Goal: Task Accomplishment & Management: Manage account settings

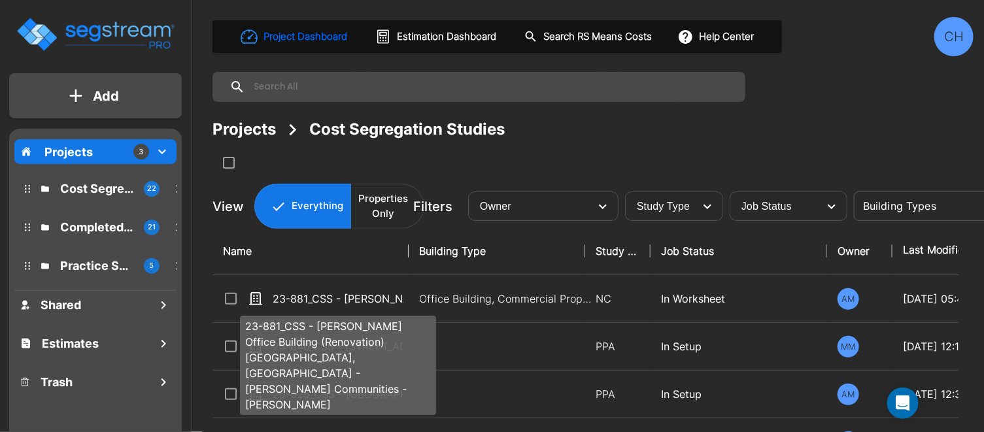
click at [343, 299] on p "23-881_CSS - [PERSON_NAME] Office Building (Renovation) [GEOGRAPHIC_DATA], [GEO…" at bounding box center [338, 299] width 131 height 16
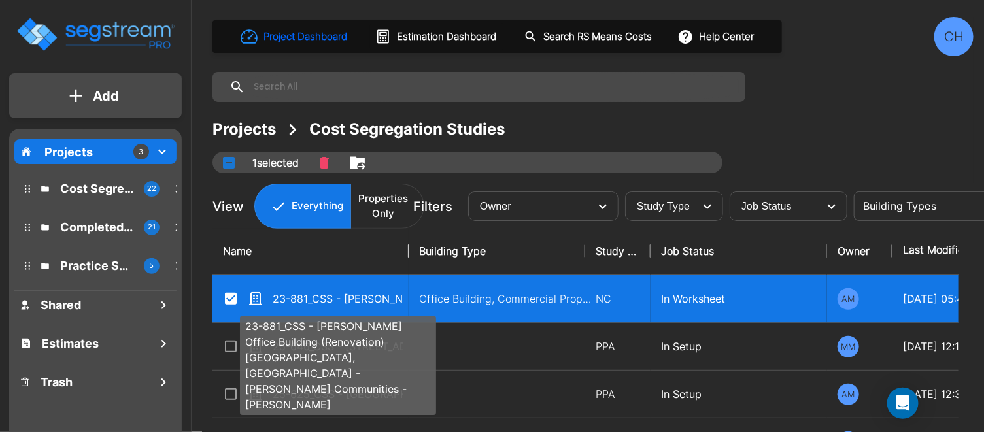
checkbox input "true"
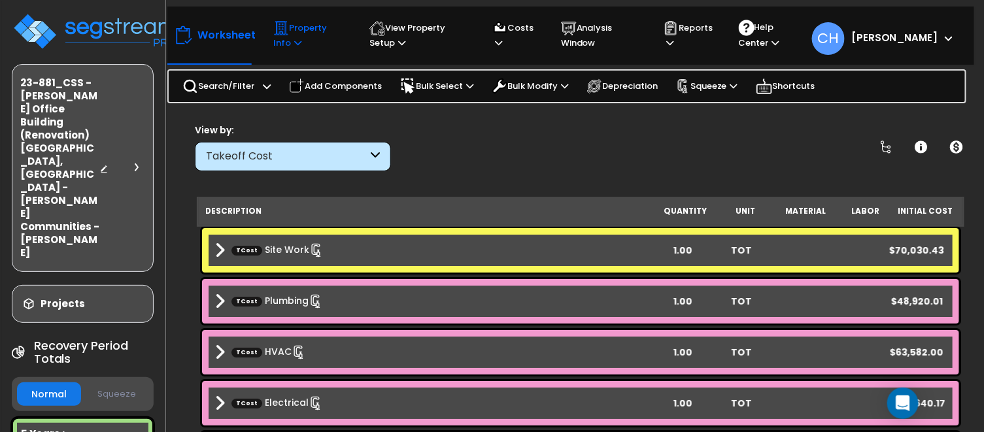
click at [294, 42] on icon at bounding box center [297, 43] width 7 height 8
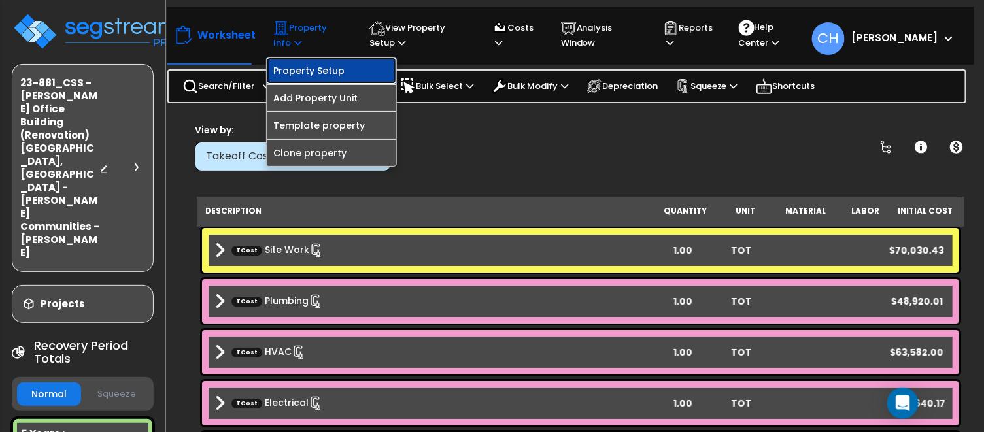
click at [318, 68] on link "Property Setup" at bounding box center [331, 71] width 129 height 26
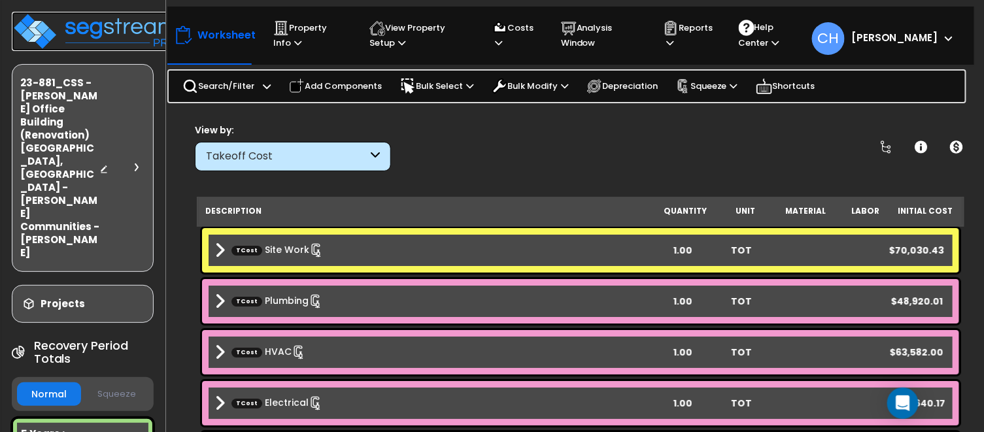
click at [101, 15] on img at bounding box center [97, 31] width 170 height 39
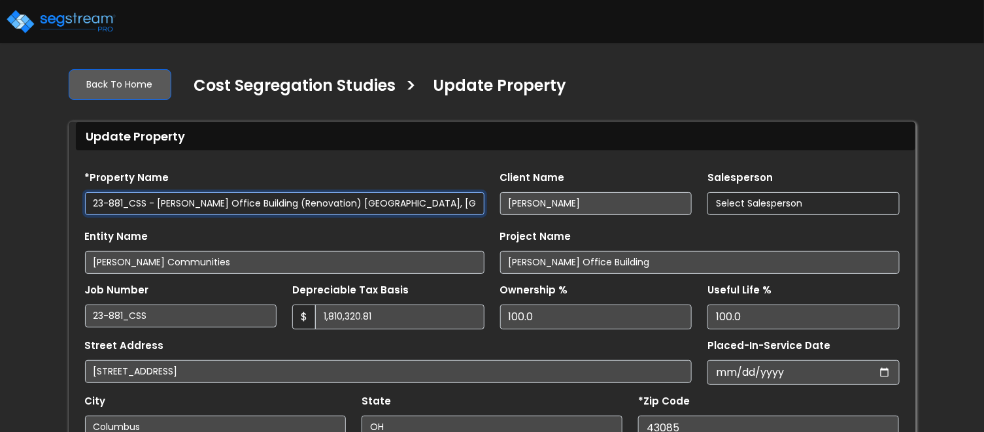
select select "2024"
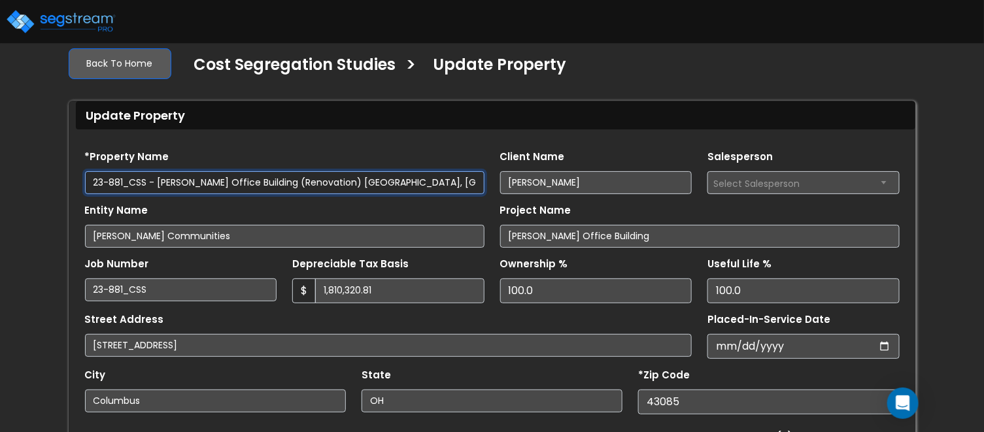
scroll to position [22, 0]
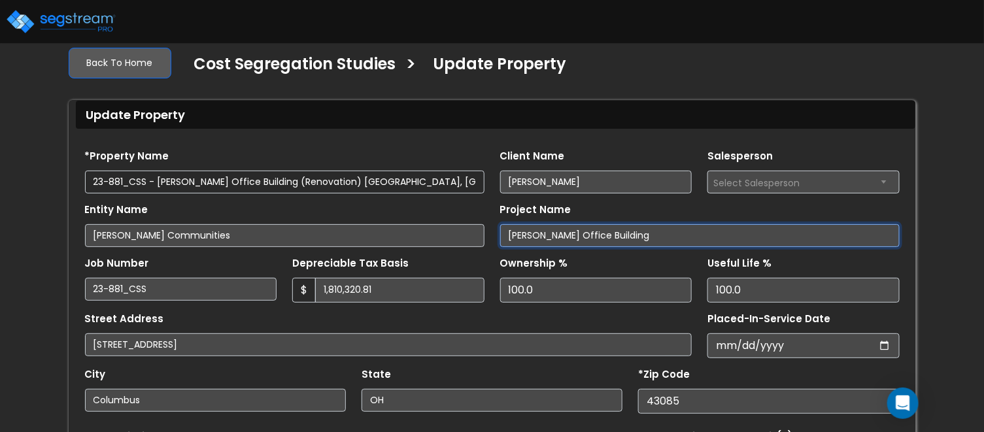
click at [633, 234] on input "Wilcox Office Building" at bounding box center [699, 235] width 399 height 23
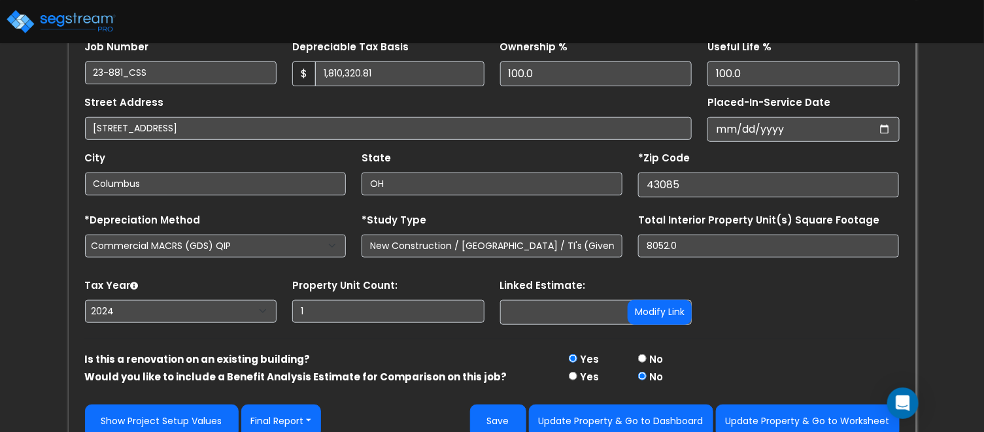
scroll to position [256, 0]
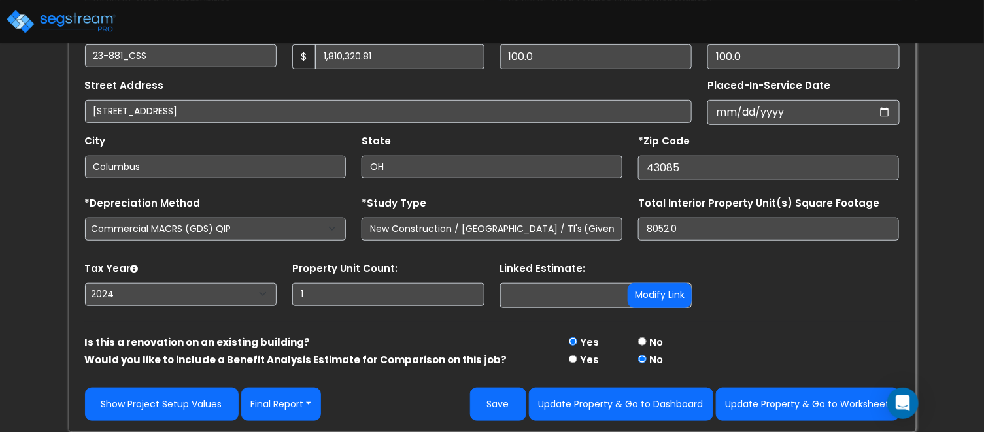
type input "Wilcox Office Building (Renovation)"
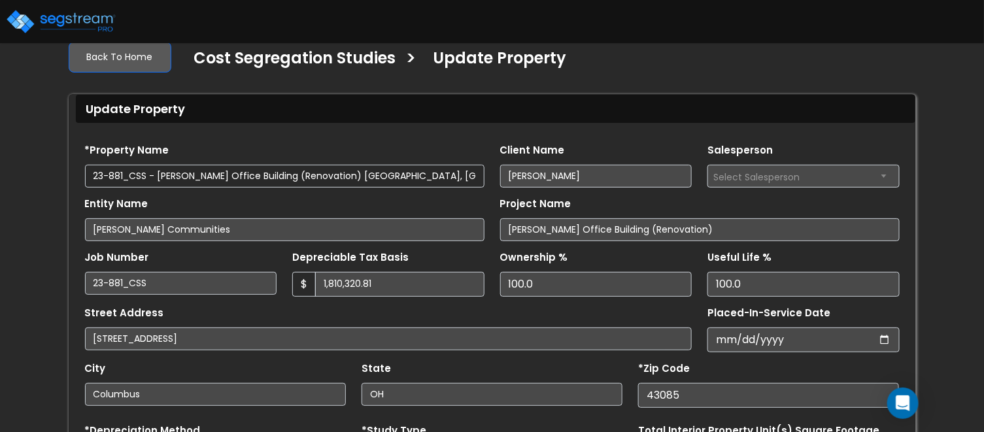
scroll to position [0, 0]
